Goal: Task Accomplishment & Management: Use online tool/utility

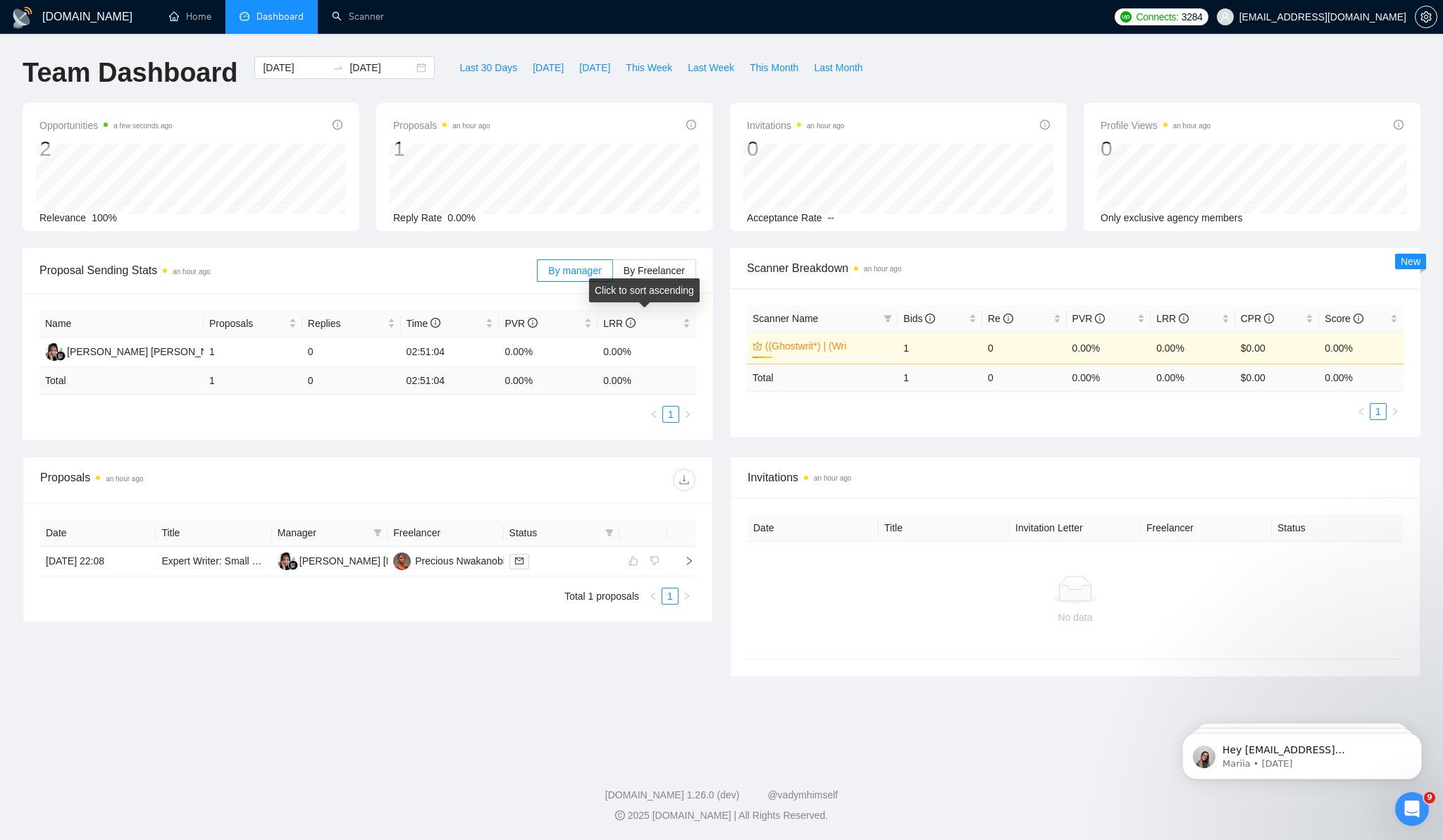
click at [659, 280] on div "Click to sort ascending" at bounding box center [644, 290] width 111 height 24
click at [660, 276] on label "By Freelancer" at bounding box center [655, 271] width 83 height 22
click at [613, 274] on input "By Freelancer" at bounding box center [613, 274] width 0 height 0
click at [583, 269] on span "By manager" at bounding box center [574, 270] width 53 height 11
click at [538, 274] on input "By manager" at bounding box center [538, 274] width 0 height 0
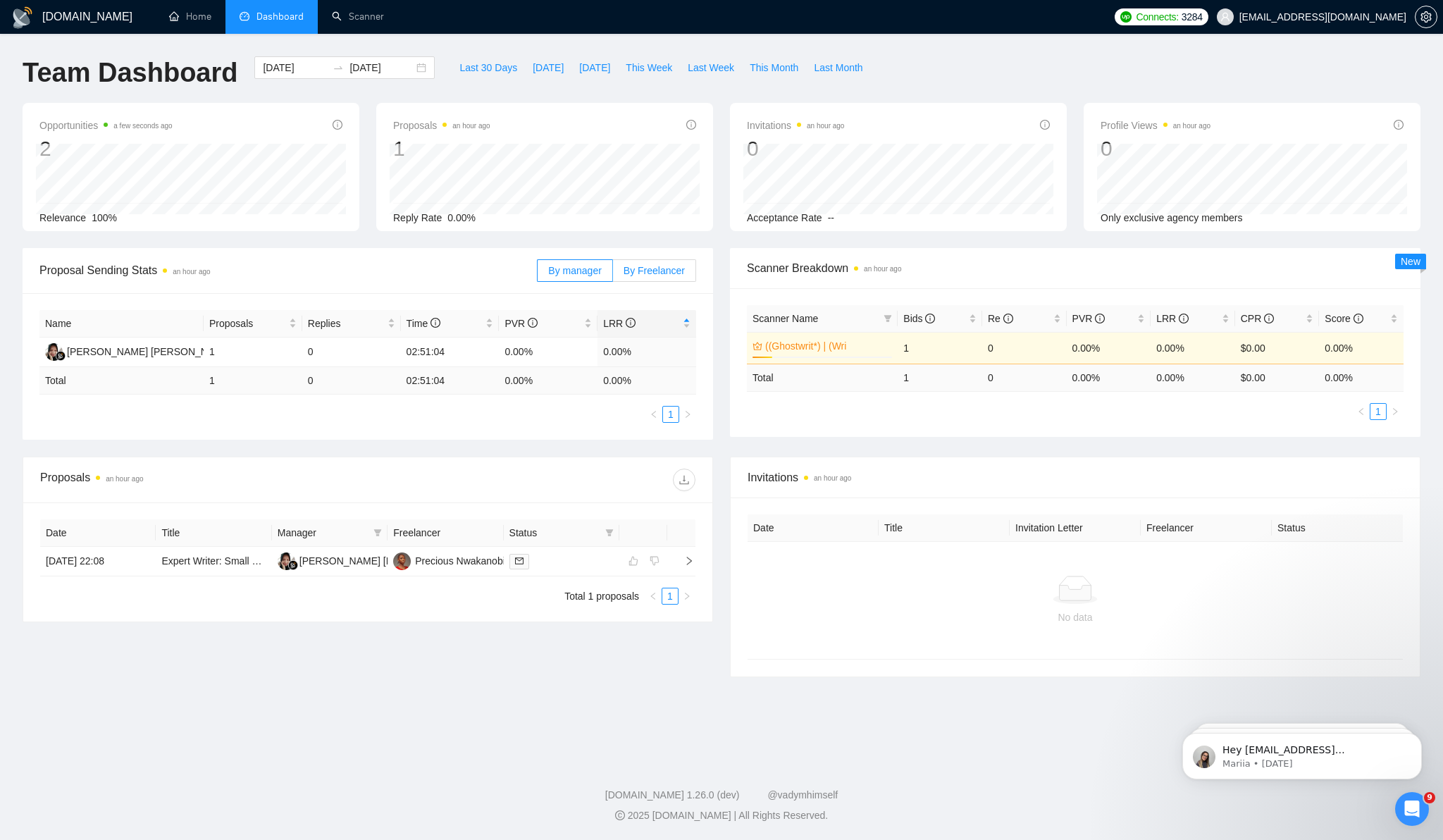
click at [642, 278] on label "By Freelancer" at bounding box center [655, 271] width 83 height 22
click at [613, 274] on input "By Freelancer" at bounding box center [613, 274] width 0 height 0
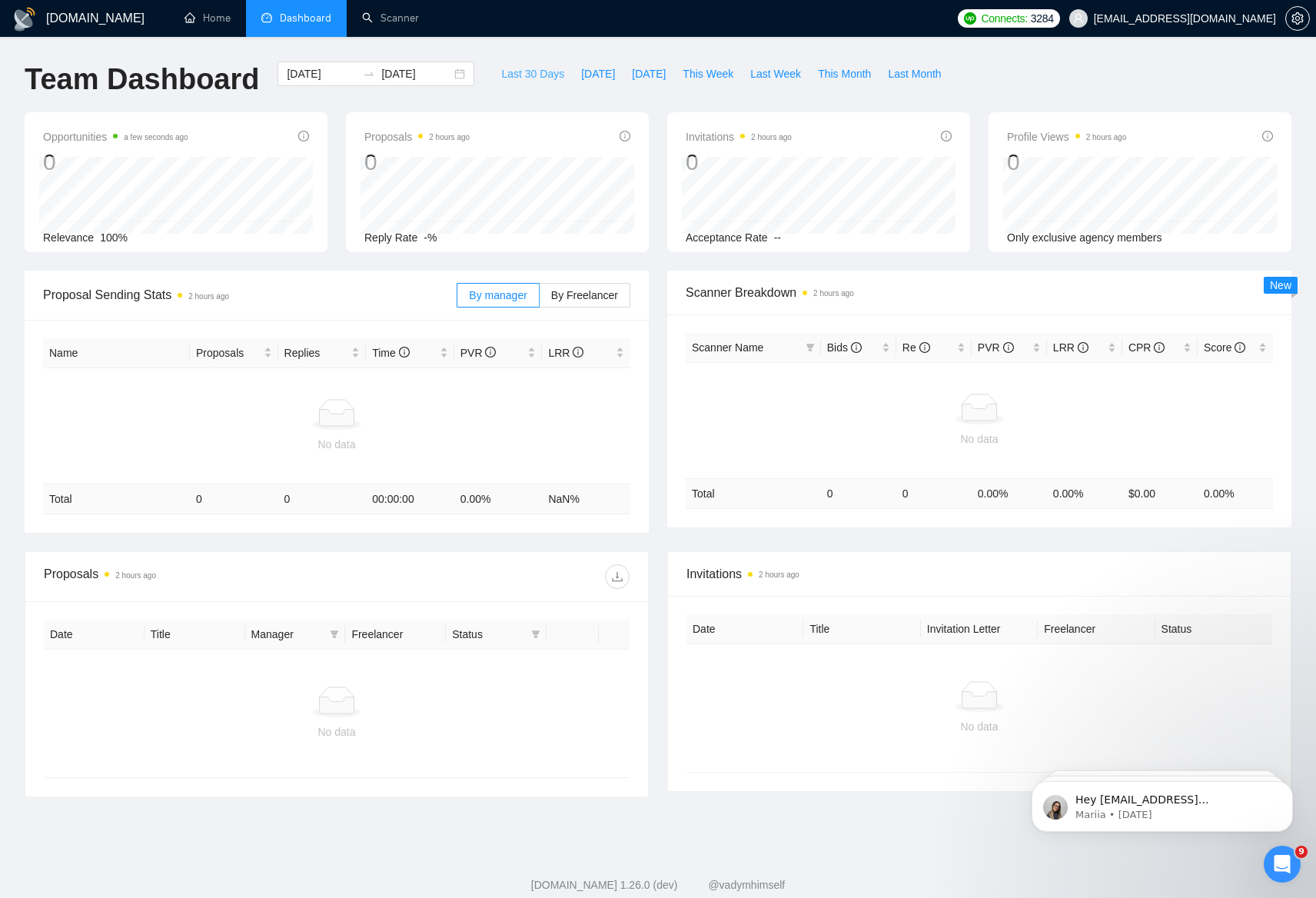
click at [512, 75] on span "Last 30 Days" at bounding box center [533, 73] width 63 height 17
type input "2025-07-23"
type input "2025-08-22"
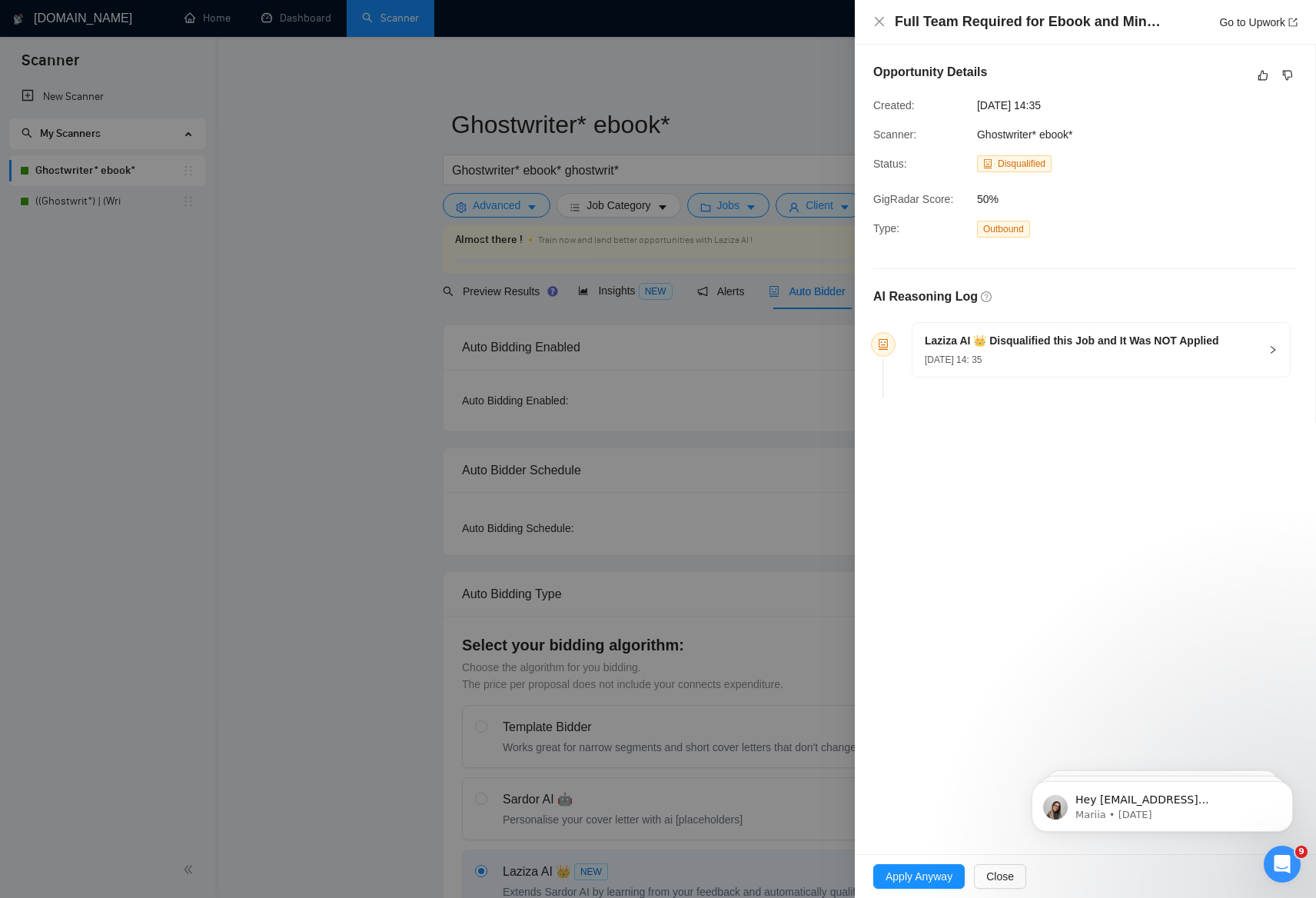
click at [1134, 353] on div "22 Aug, 2025 14: 35" at bounding box center [1072, 358] width 295 height 17
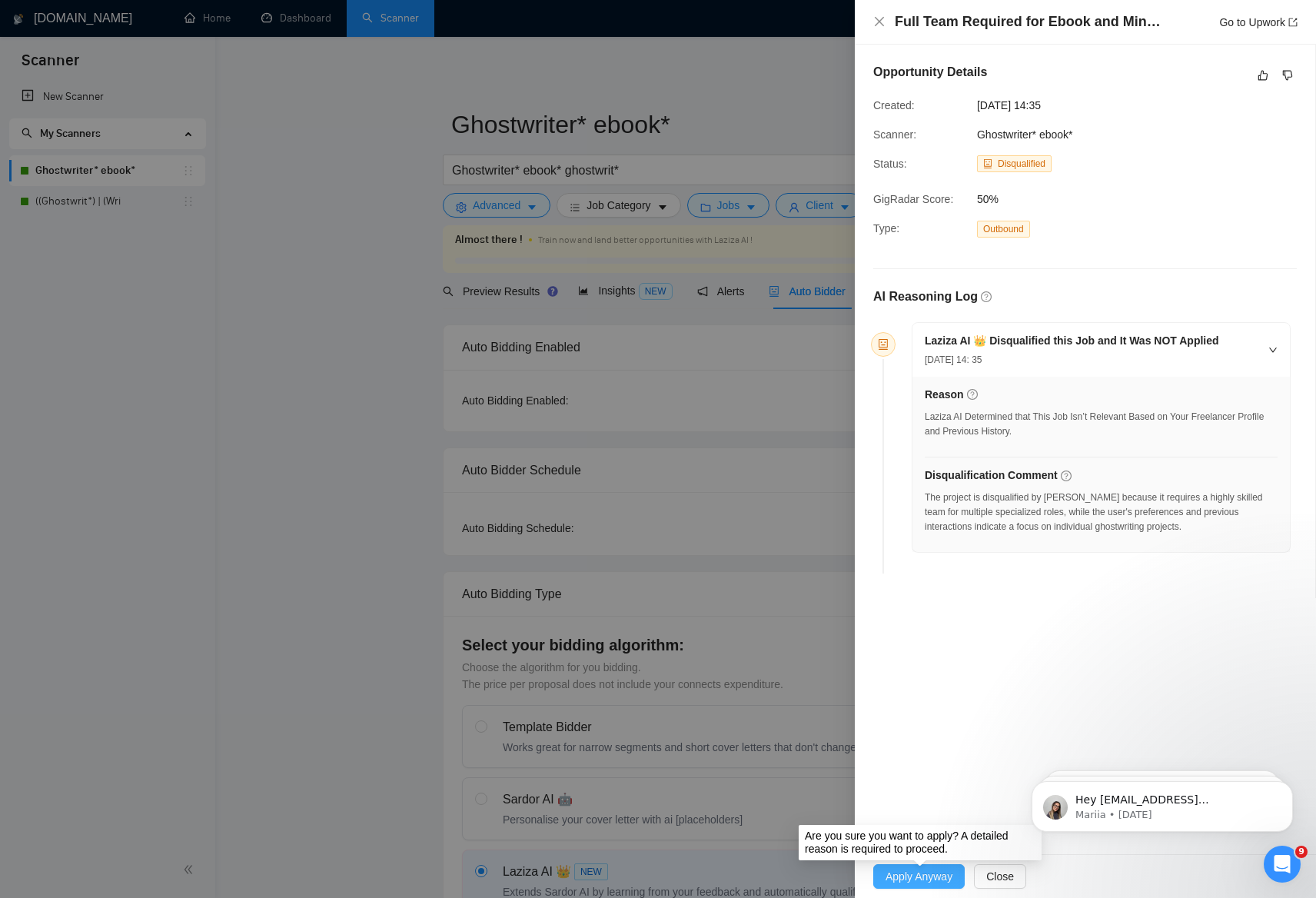
click at [905, 875] on span "Apply Anyway" at bounding box center [918, 876] width 67 height 17
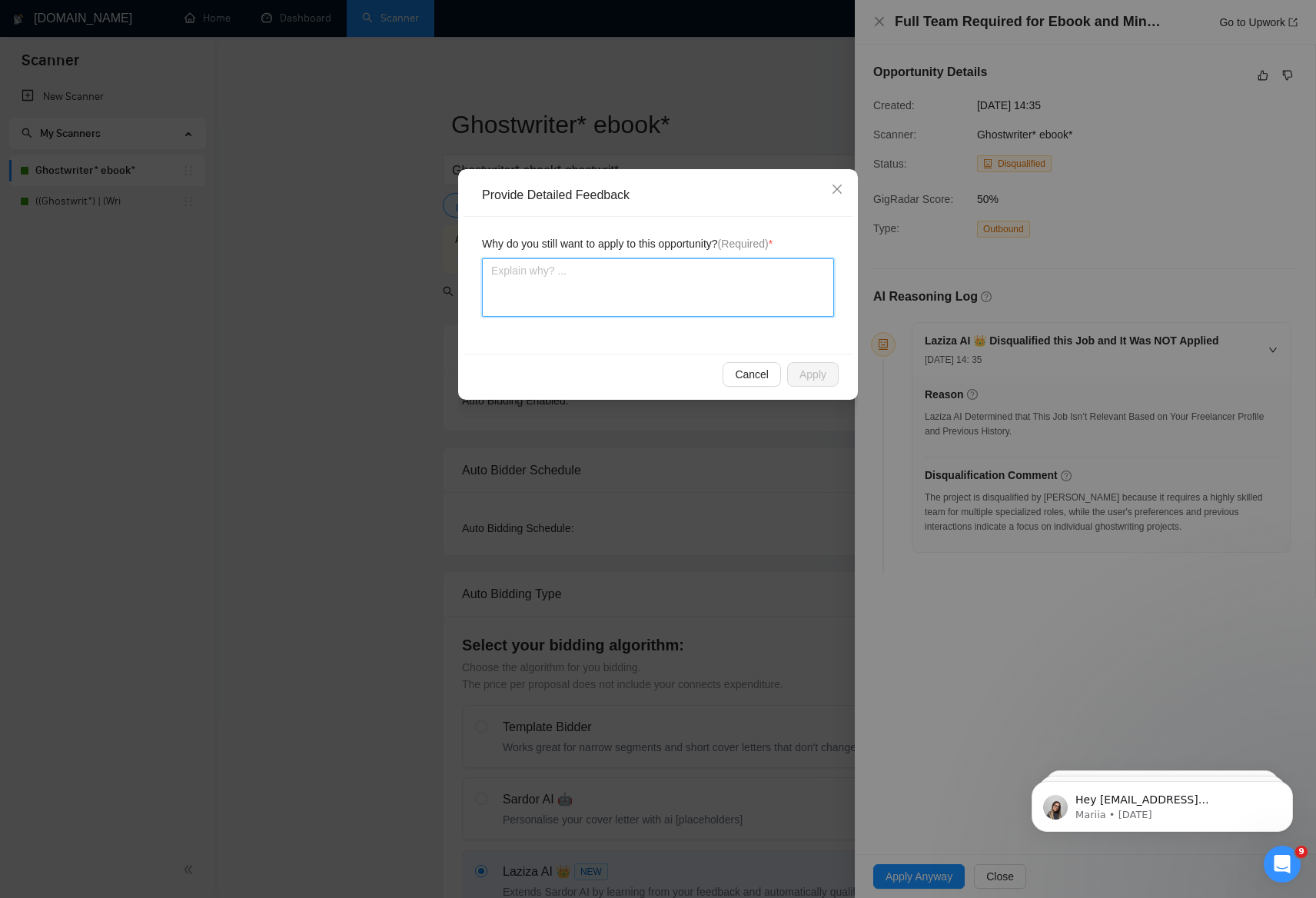
click at [662, 294] on textarea at bounding box center [658, 287] width 352 height 58
click at [750, 375] on span "Cancel" at bounding box center [752, 374] width 34 height 17
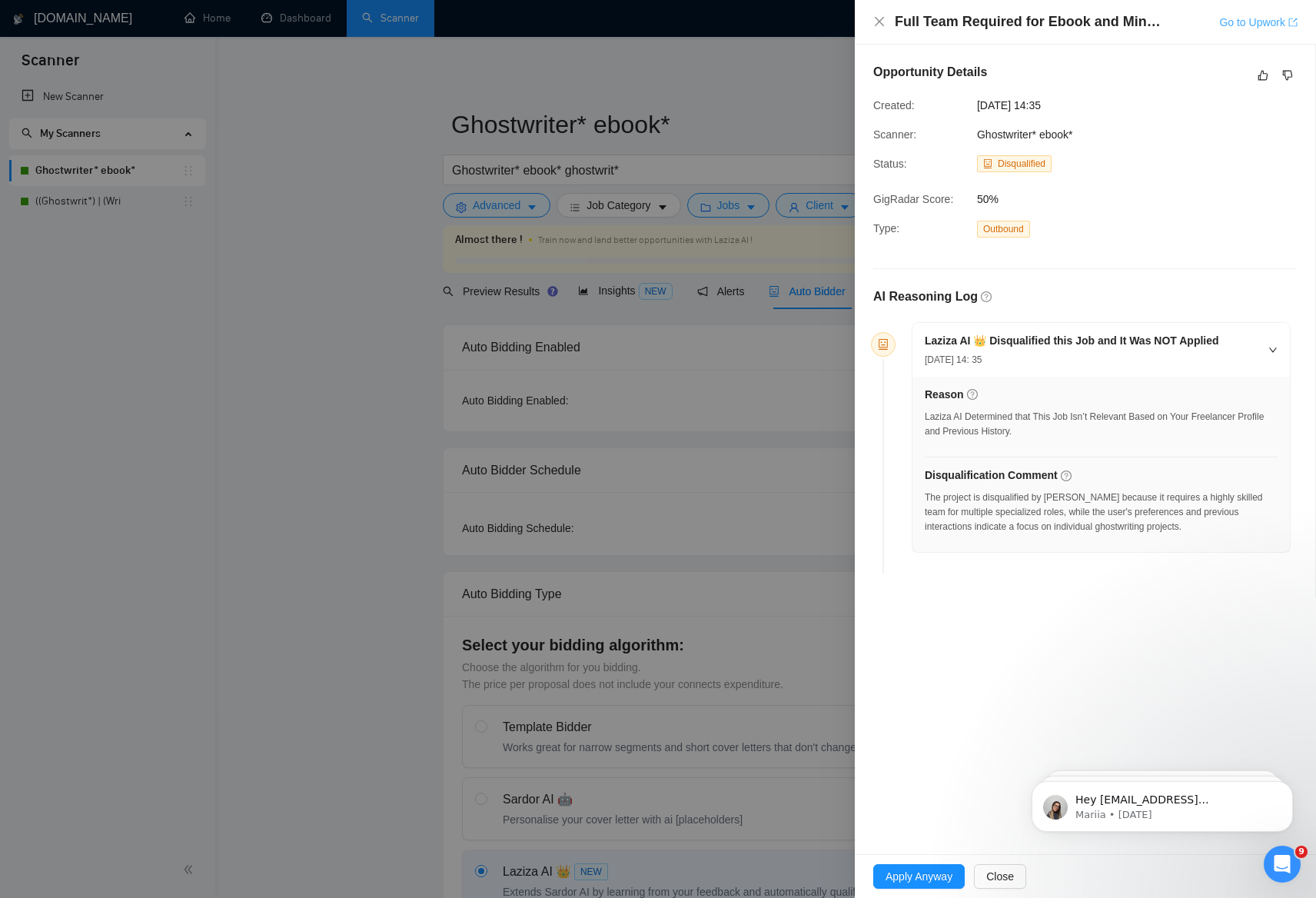
click at [1251, 21] on link "Go to Upwork" at bounding box center [1258, 22] width 78 height 12
click at [1001, 884] on button "Close" at bounding box center [1000, 876] width 52 height 24
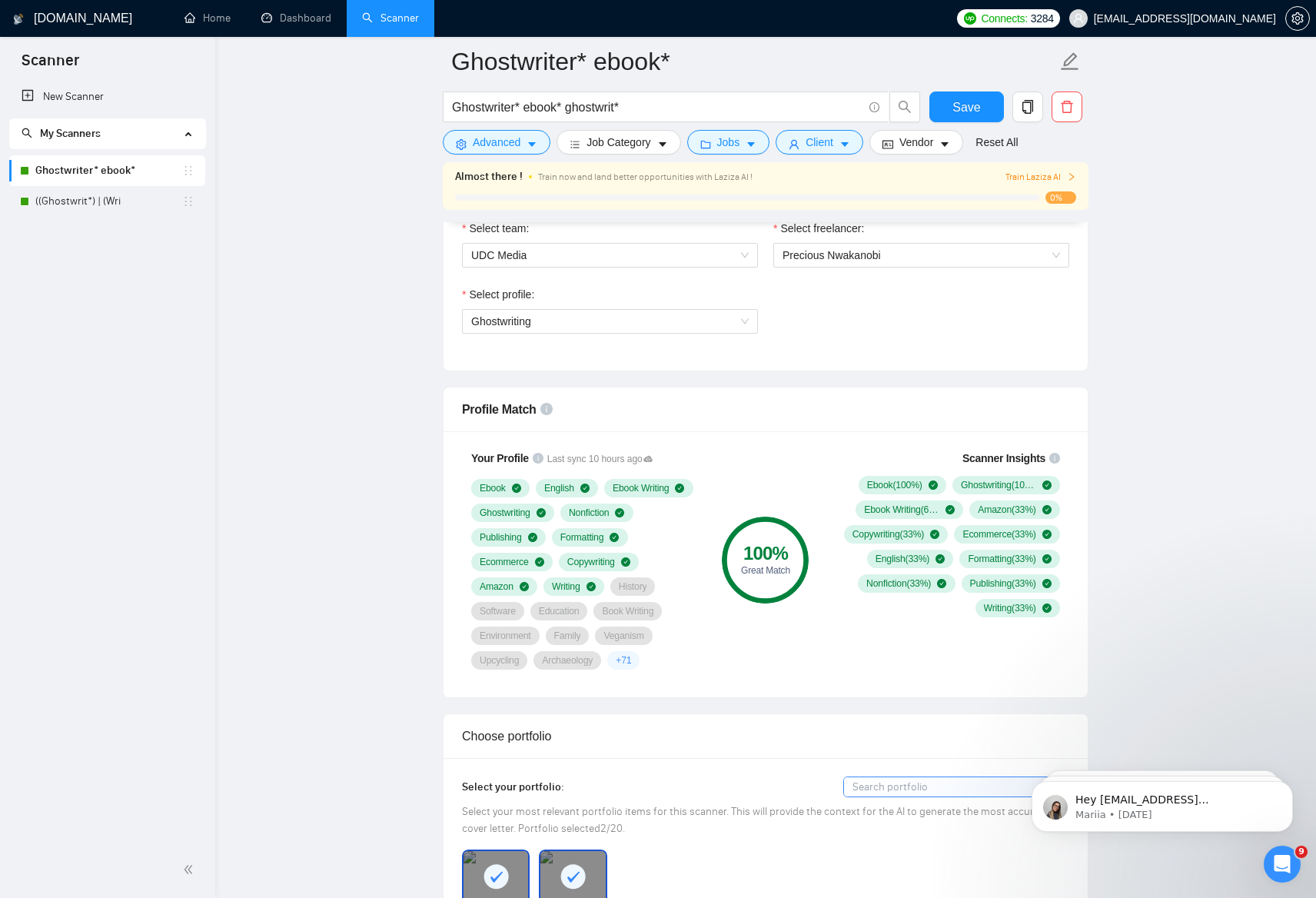
scroll to position [838, 0]
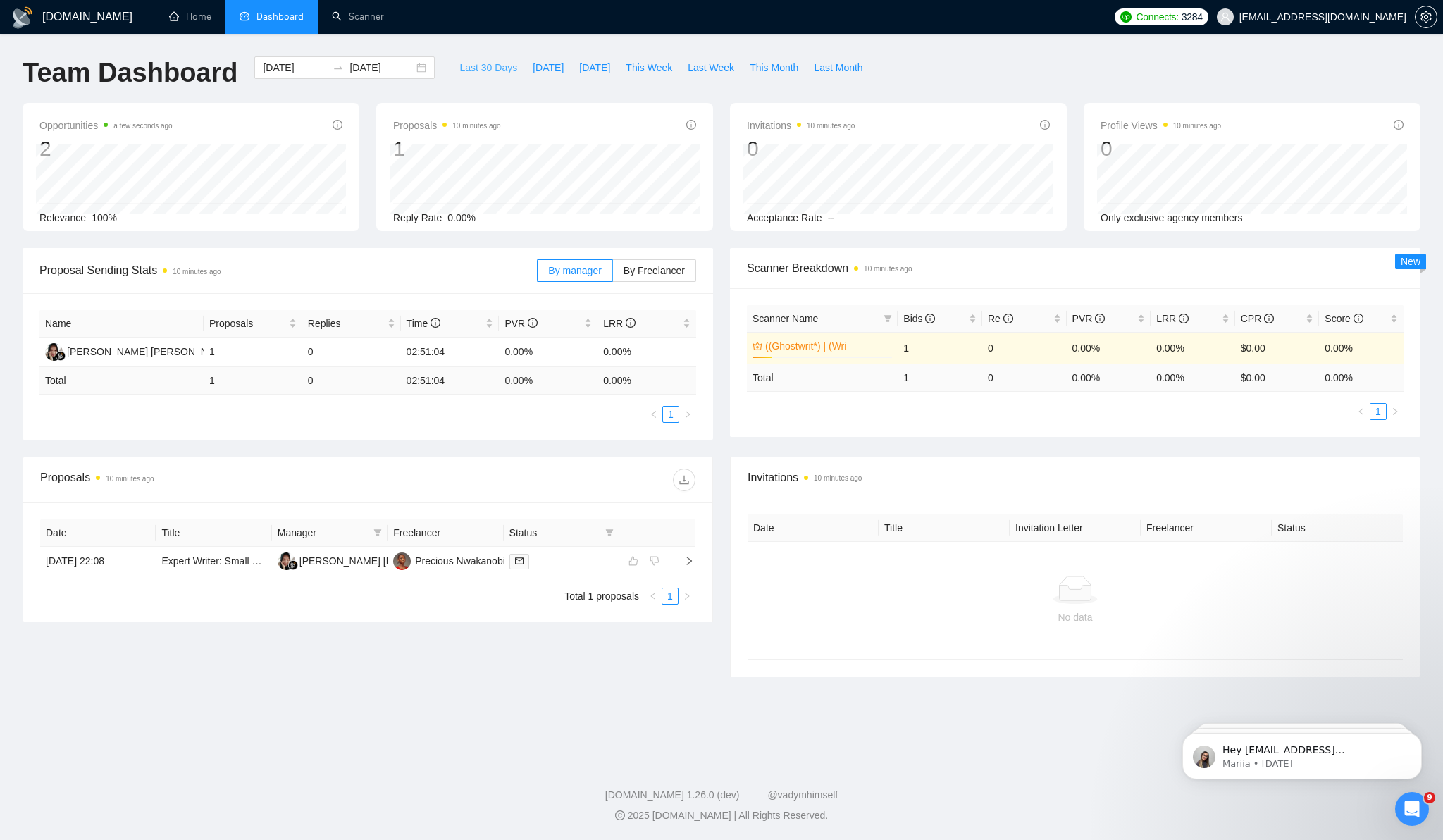
click at [463, 71] on span "Last 30 Days" at bounding box center [488, 67] width 58 height 16
type input "2025-07-23"
type input "2025-08-22"
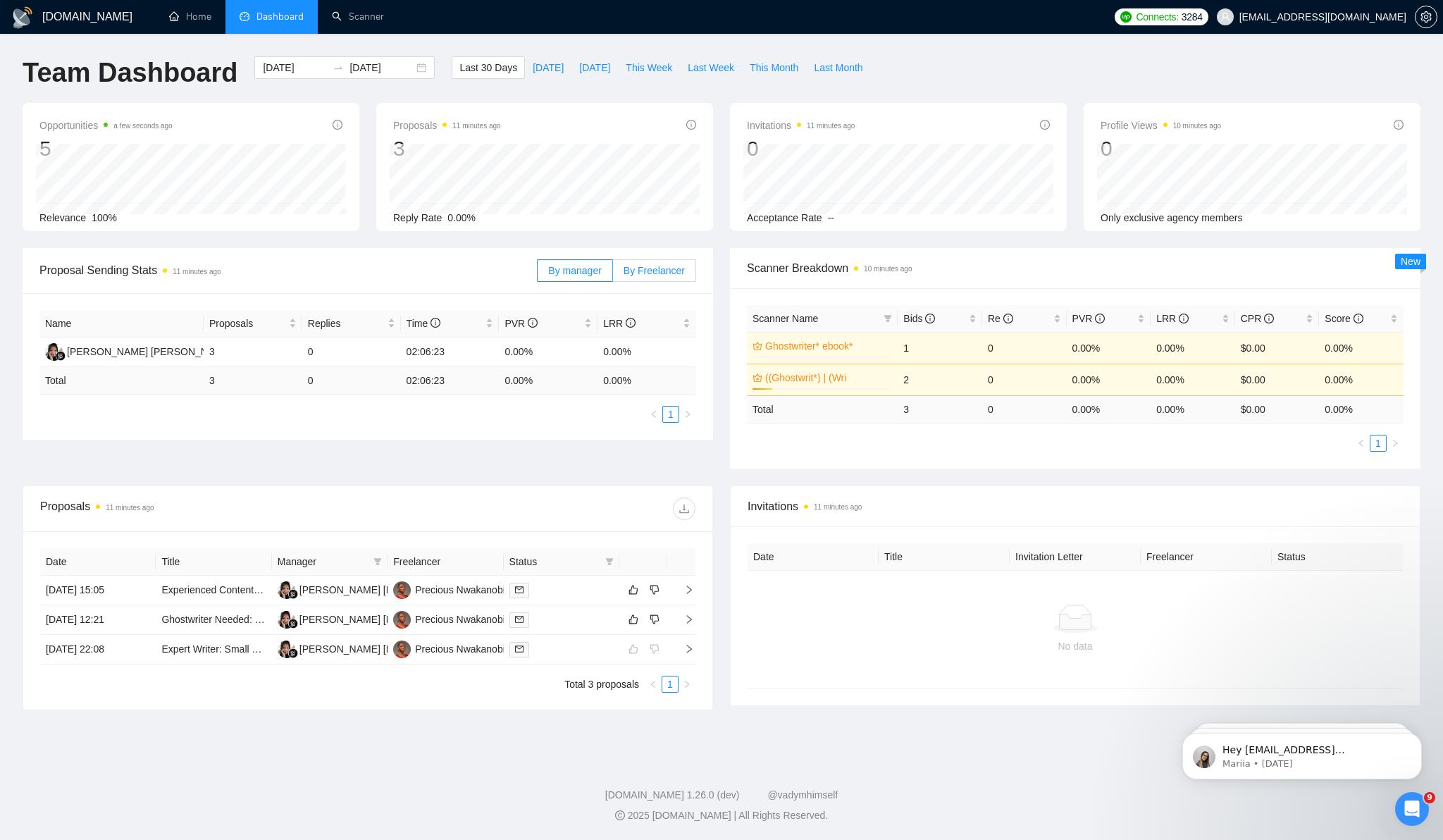
click at [640, 268] on span "By Freelancer" at bounding box center [654, 270] width 61 height 11
click at [613, 274] on input "By Freelancer" at bounding box center [613, 274] width 0 height 0
